Goal: Navigation & Orientation: Find specific page/section

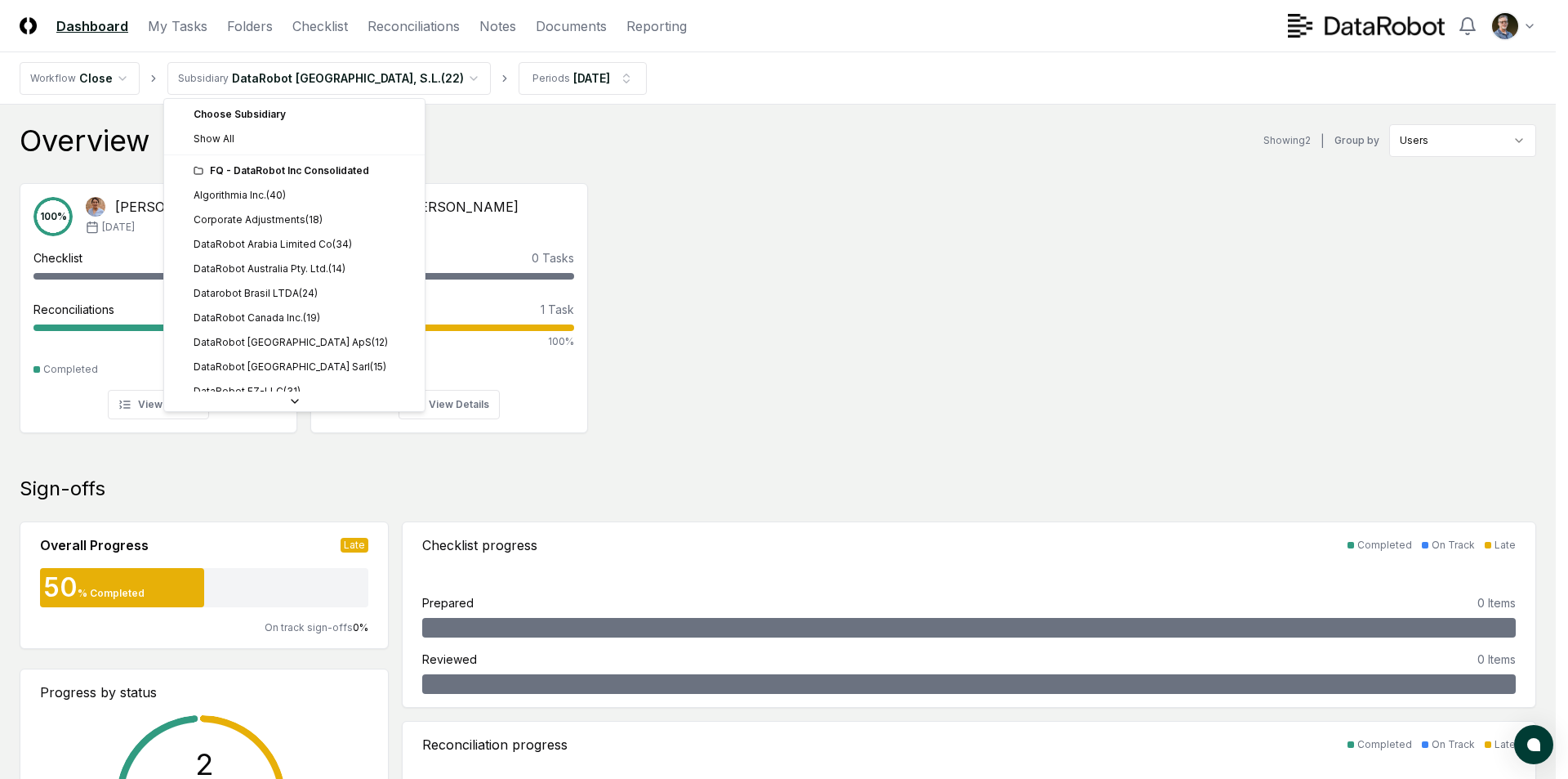
click at [276, 171] on div "FQ - DataRobot Inc Consolidated" at bounding box center [304, 171] width 221 height 15
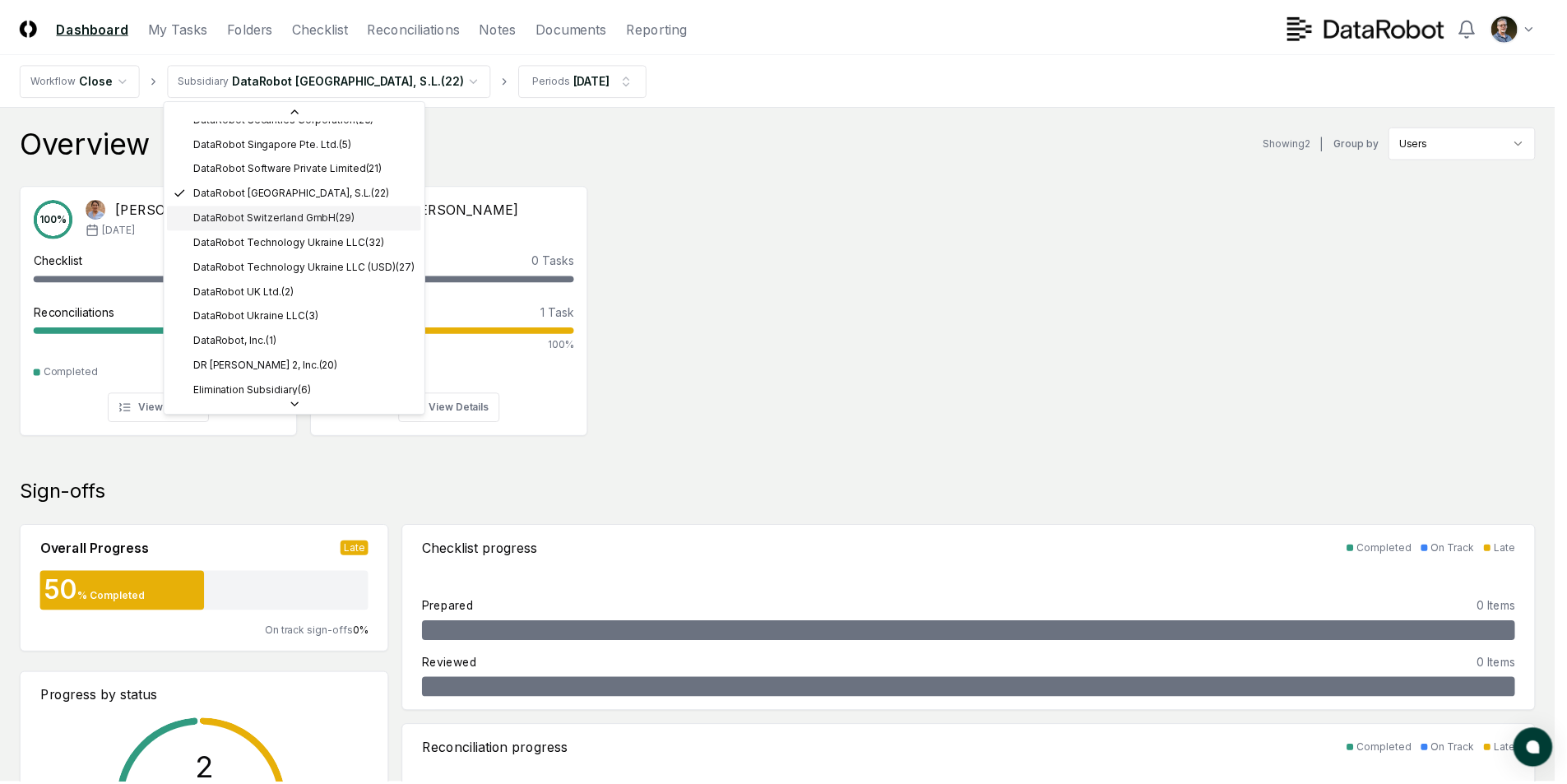
scroll to position [509, 0]
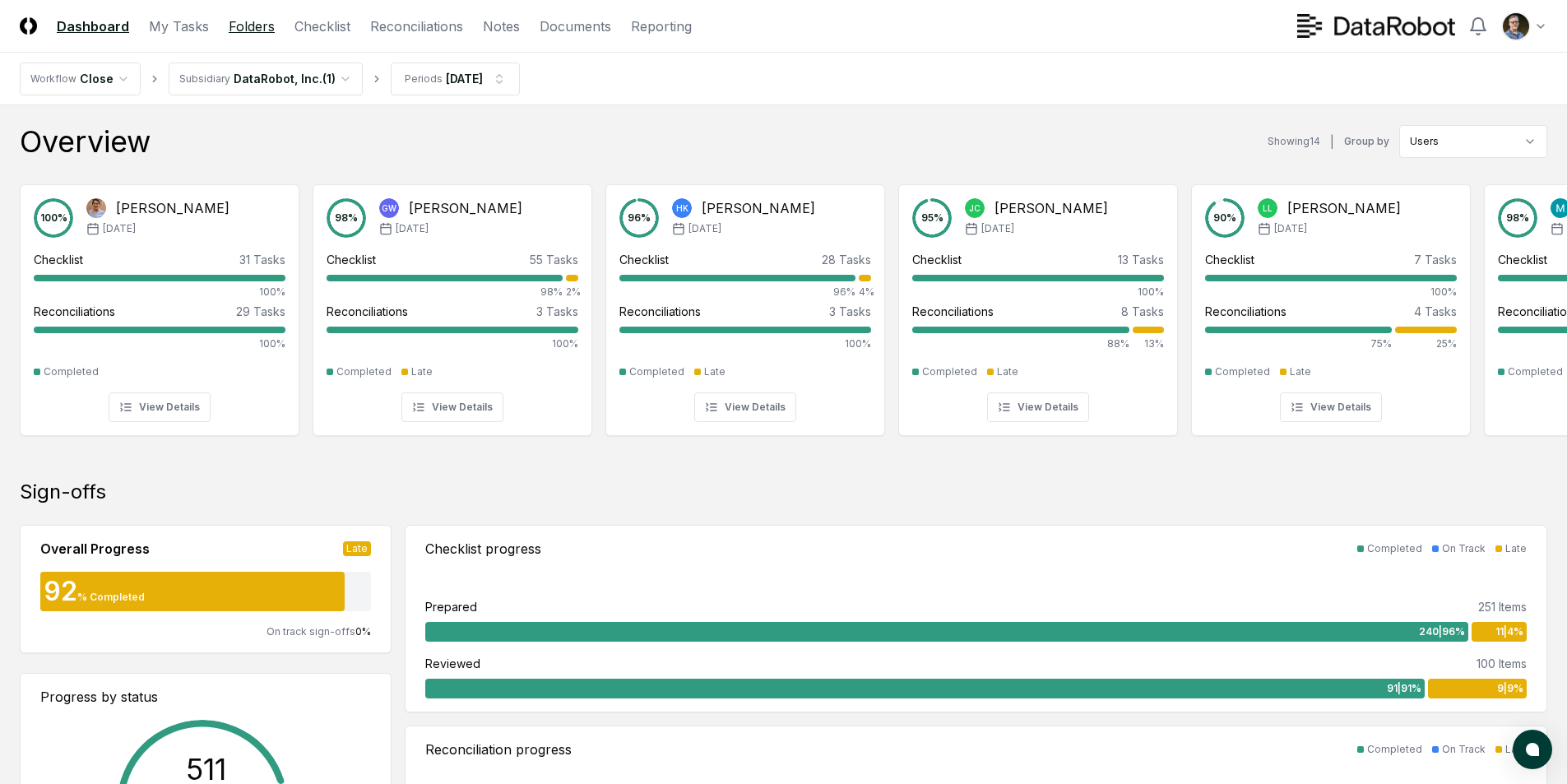
click at [259, 30] on link "Folders" at bounding box center [251, 26] width 46 height 20
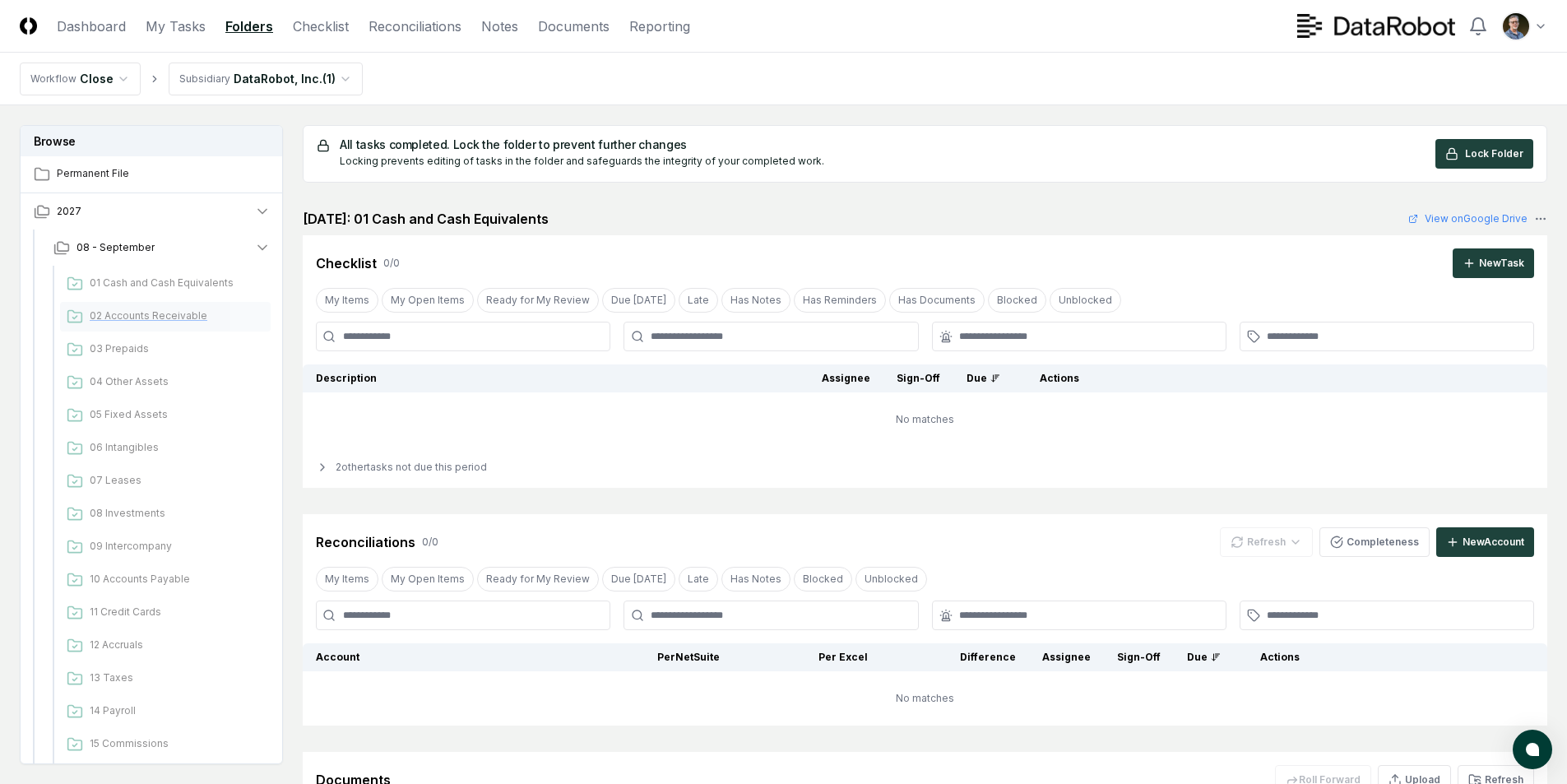
click at [160, 314] on span "02 Accounts Receivable" at bounding box center [176, 315] width 175 height 15
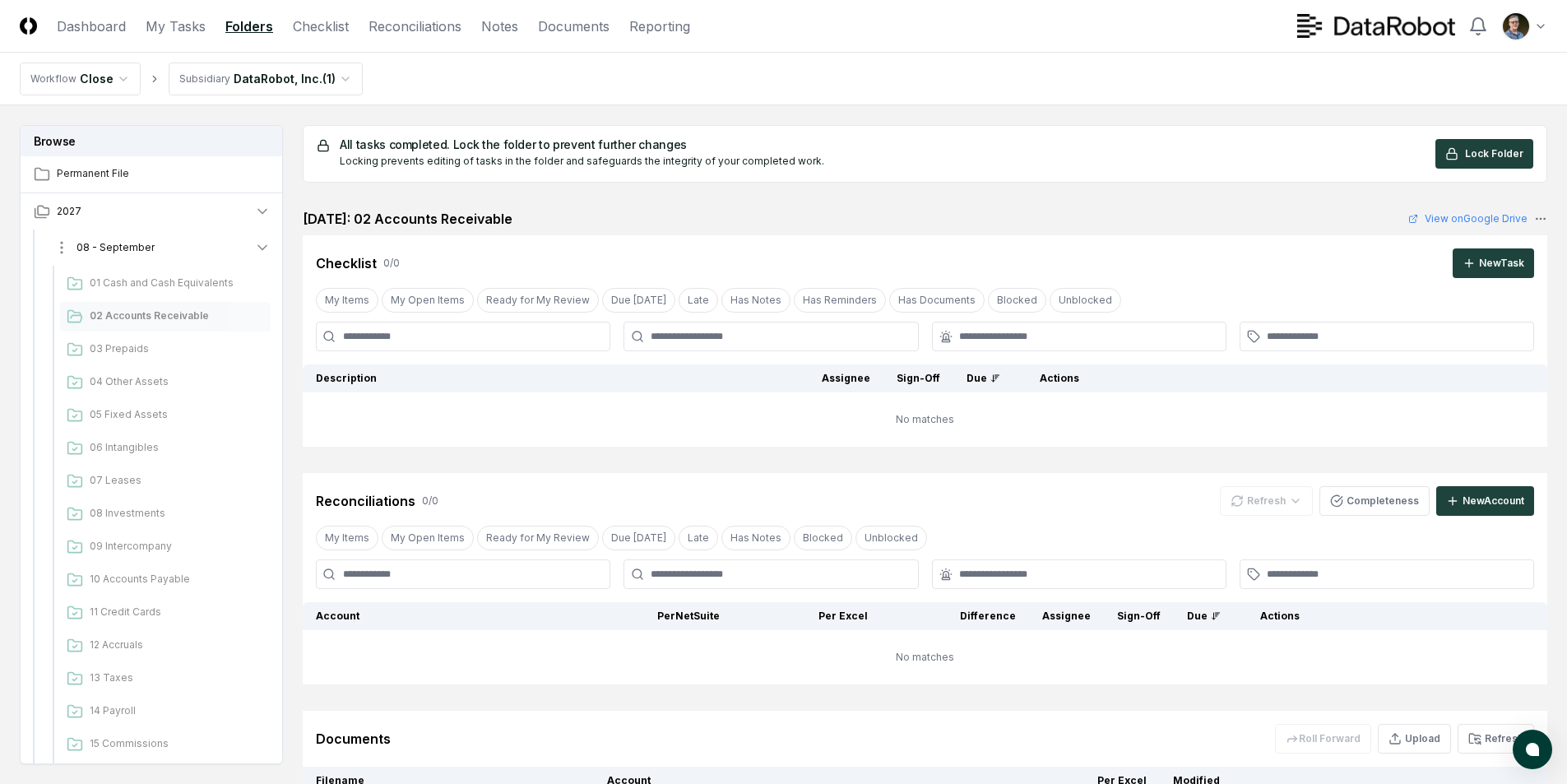
click at [267, 242] on icon "button" at bounding box center [262, 248] width 16 height 16
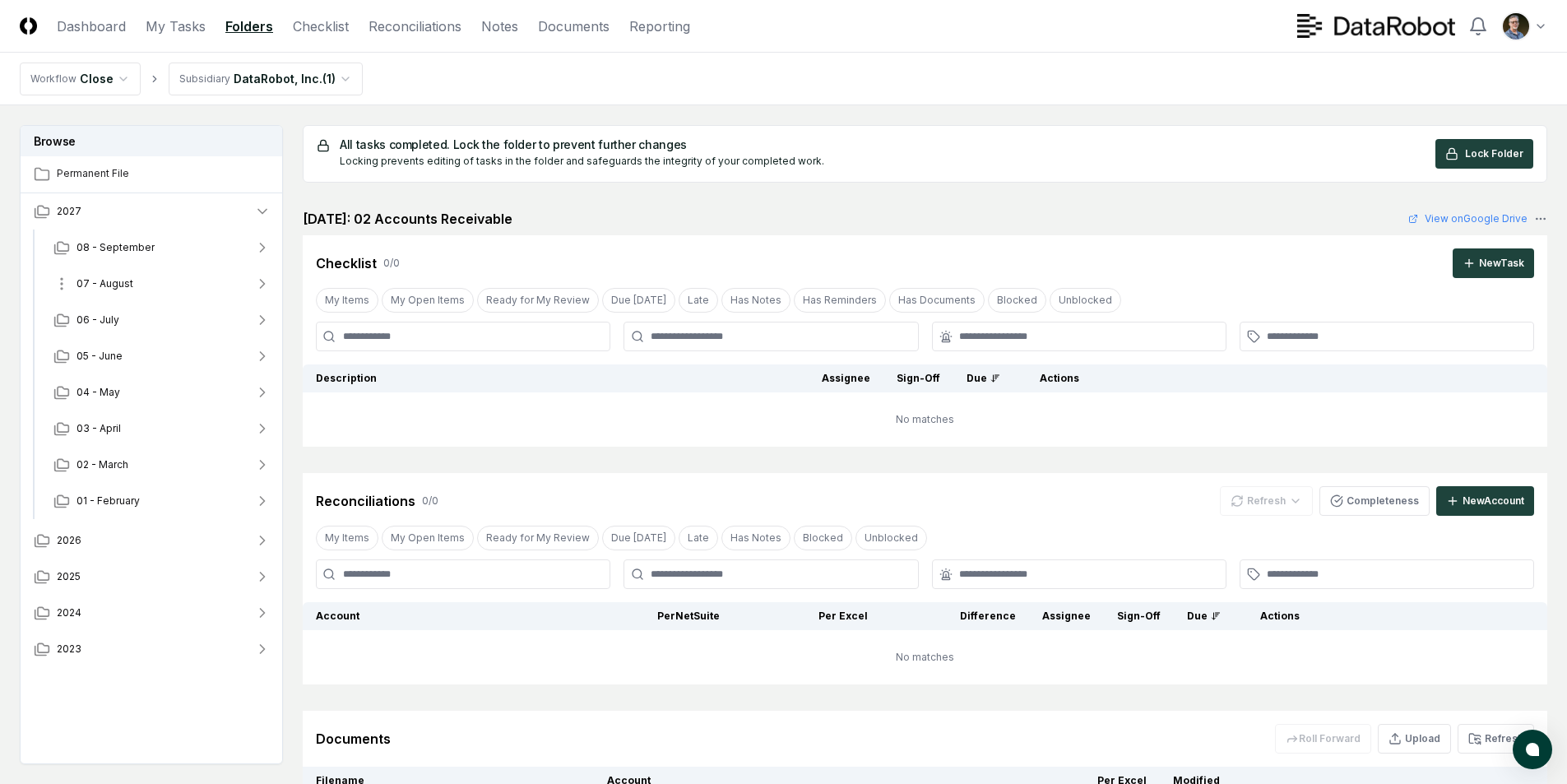
click at [158, 284] on button "07 - August" at bounding box center [162, 284] width 243 height 37
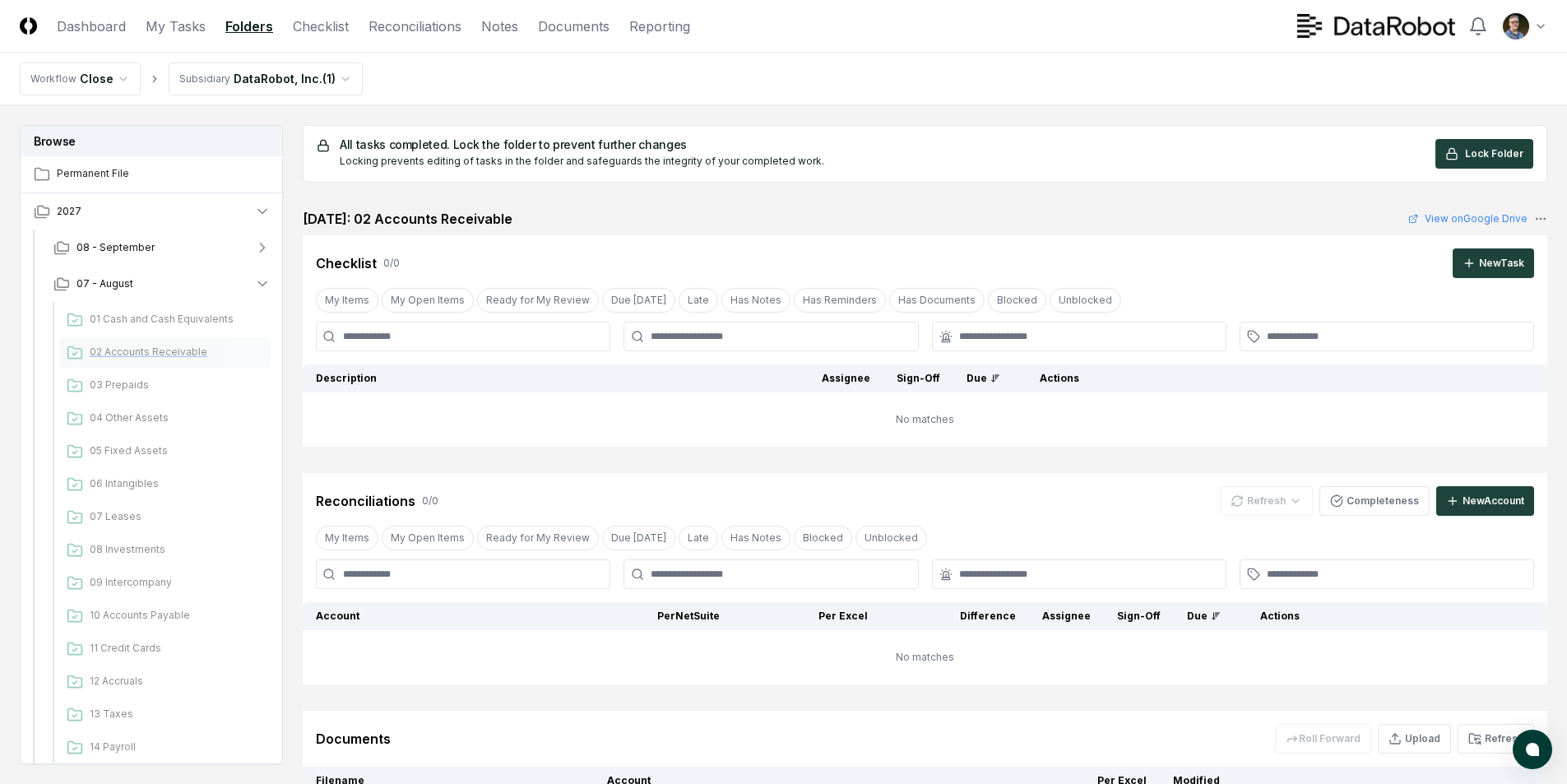
click at [138, 360] on div "02 Accounts Receivable" at bounding box center [165, 353] width 210 height 29
click at [78, 281] on span "07 - August" at bounding box center [105, 283] width 57 height 15
